Goal: Task Accomplishment & Management: Complete application form

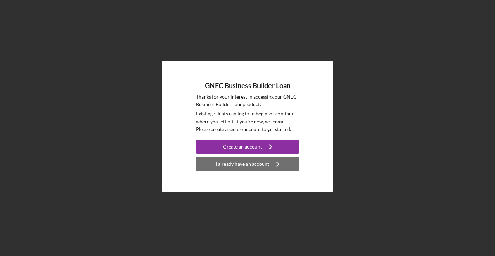
click at [232, 163] on div "I already have an account" at bounding box center [243, 164] width 54 height 14
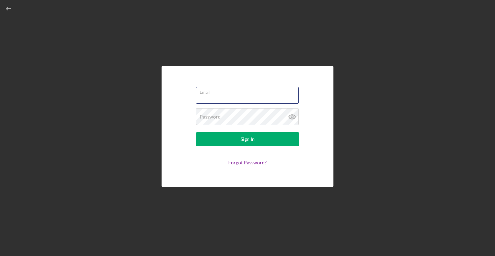
type input "[EMAIL_ADDRESS][DOMAIN_NAME]"
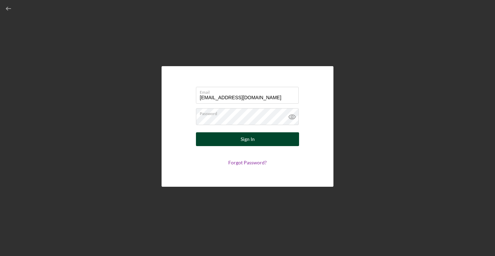
click at [245, 139] on div "Sign In" at bounding box center [248, 139] width 14 height 14
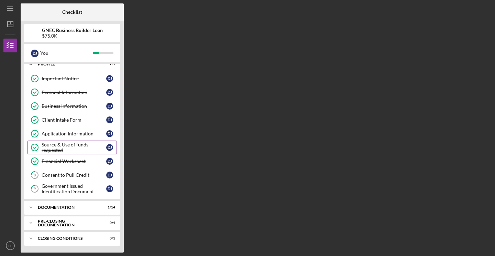
scroll to position [7, 0]
click at [62, 175] on div "Consent to Pull Credit" at bounding box center [74, 175] width 65 height 6
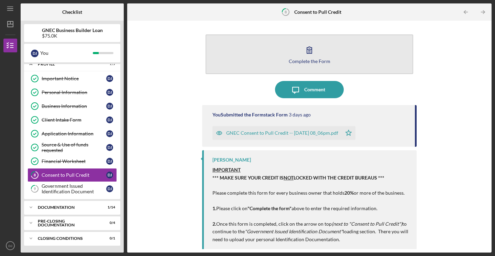
click at [308, 60] on div "Complete the Form" at bounding box center [310, 60] width 42 height 5
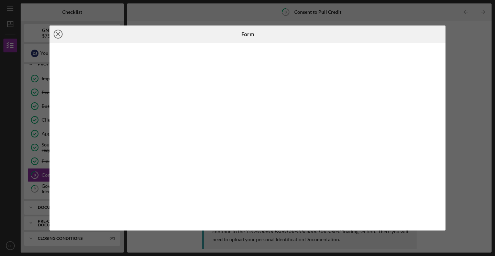
click at [57, 33] on line at bounding box center [57, 33] width 3 height 3
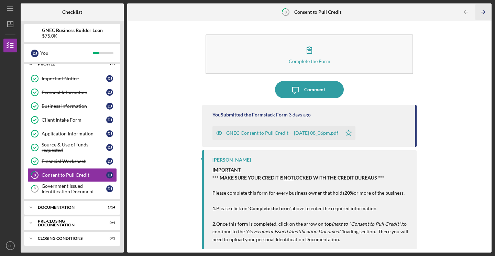
click at [484, 11] on polyline "button" at bounding box center [484, 12] width 2 height 3
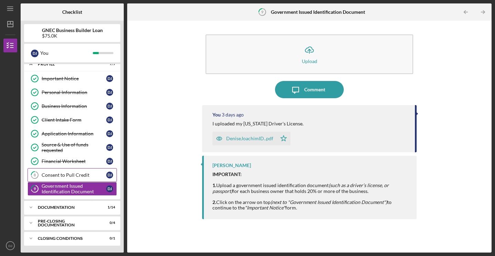
click at [41, 174] on icon "8" at bounding box center [34, 174] width 17 height 17
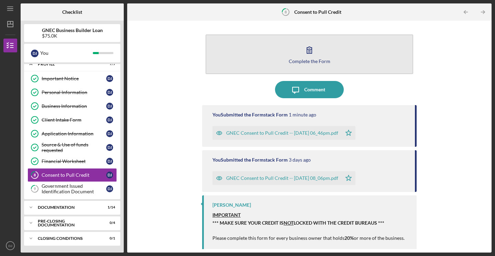
click at [307, 62] on div "Complete the Form" at bounding box center [310, 60] width 42 height 5
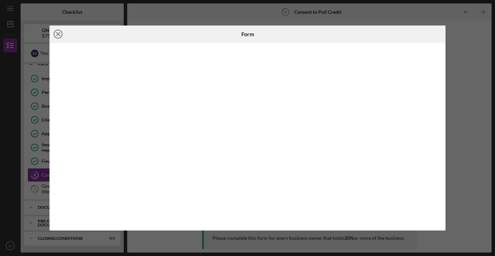
click at [56, 34] on icon "Icon/Close" at bounding box center [58, 33] width 17 height 17
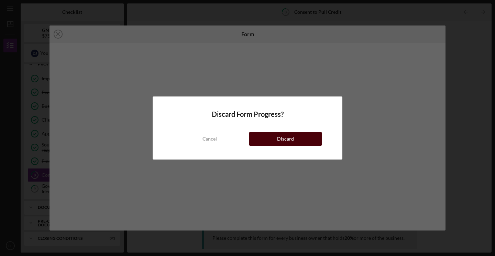
click at [293, 141] on div "Discard" at bounding box center [285, 139] width 17 height 14
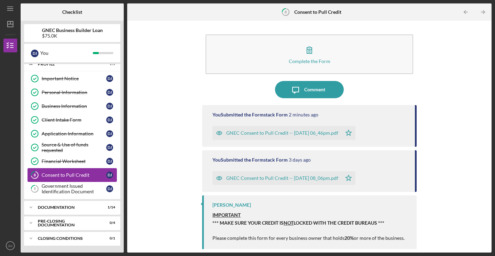
click at [49, 174] on div "Consent to Pull Credit" at bounding box center [74, 175] width 65 height 6
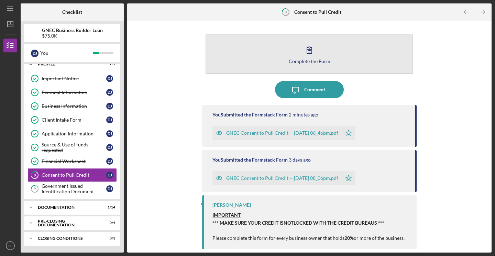
click at [308, 62] on div "Complete the Form" at bounding box center [310, 60] width 42 height 5
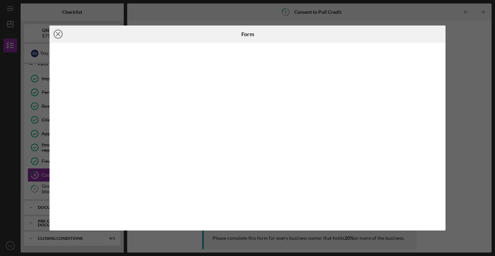
click at [58, 34] on line at bounding box center [57, 33] width 3 height 3
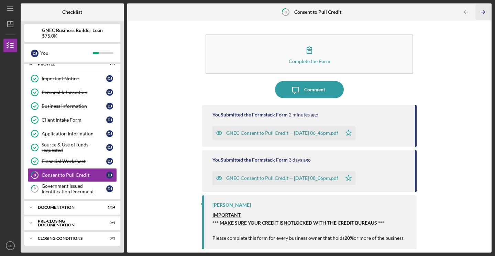
click at [484, 11] on polyline "button" at bounding box center [484, 12] width 2 height 3
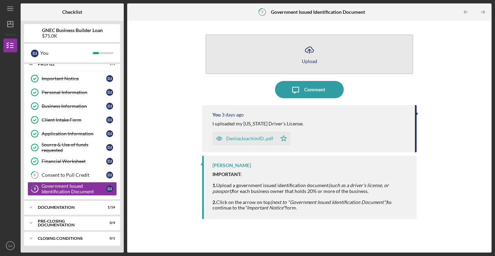
click at [309, 60] on div "Upload" at bounding box center [309, 60] width 15 height 5
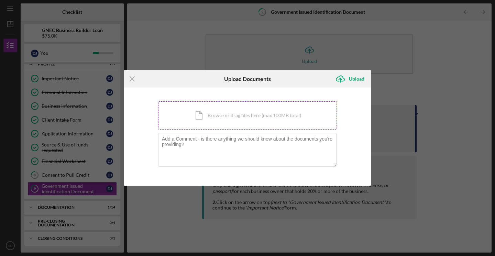
click at [199, 116] on div "Icon/Document Browse or drag files here (max 100MB total) Tap to choose files o…" at bounding box center [247, 115] width 179 height 28
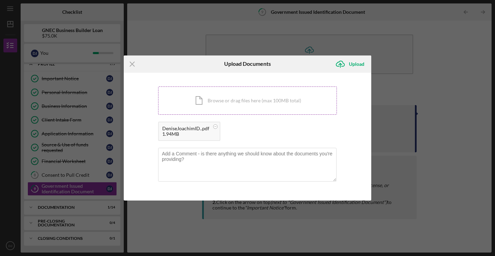
click at [199, 101] on div "Icon/Document Browse or drag files here (max 100MB total) Tap to choose files o…" at bounding box center [247, 100] width 179 height 28
click at [358, 63] on div "Upload" at bounding box center [356, 64] width 15 height 14
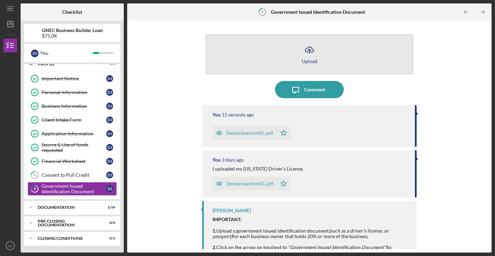
click at [313, 61] on div "Upload" at bounding box center [309, 60] width 15 height 5
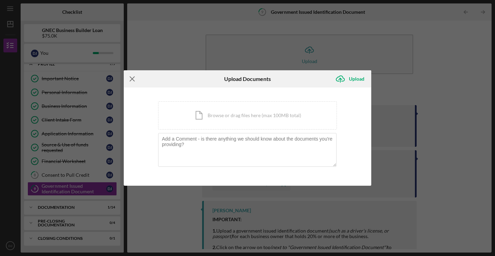
click at [130, 75] on icon "Icon/Menu Close" at bounding box center [132, 78] width 17 height 17
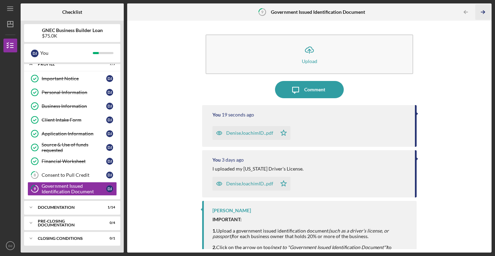
click at [484, 10] on icon "Icon/Table Pagination Arrow" at bounding box center [482, 11] width 15 height 15
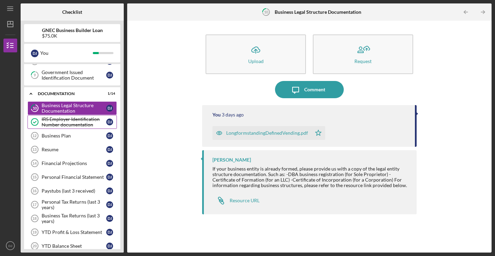
scroll to position [121, 0]
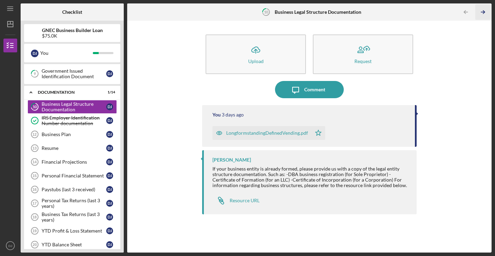
click at [484, 10] on icon "Icon/Table Pagination Arrow" at bounding box center [482, 11] width 15 height 15
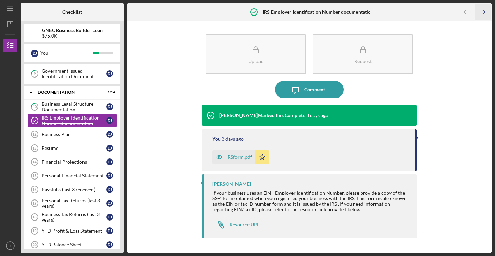
click at [484, 10] on icon "Icon/Table Pagination Arrow" at bounding box center [482, 11] width 15 height 15
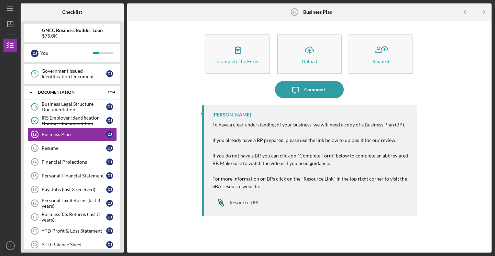
click at [243, 200] on div "Resource URL" at bounding box center [245, 203] width 30 height 6
